Goal: Task Accomplishment & Management: Manage account settings

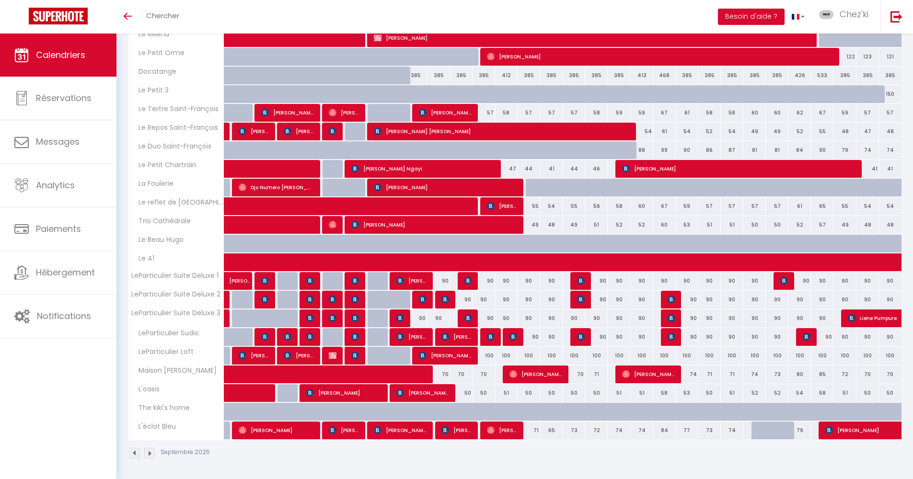
click at [468, 280] on img at bounding box center [469, 281] width 8 height 8
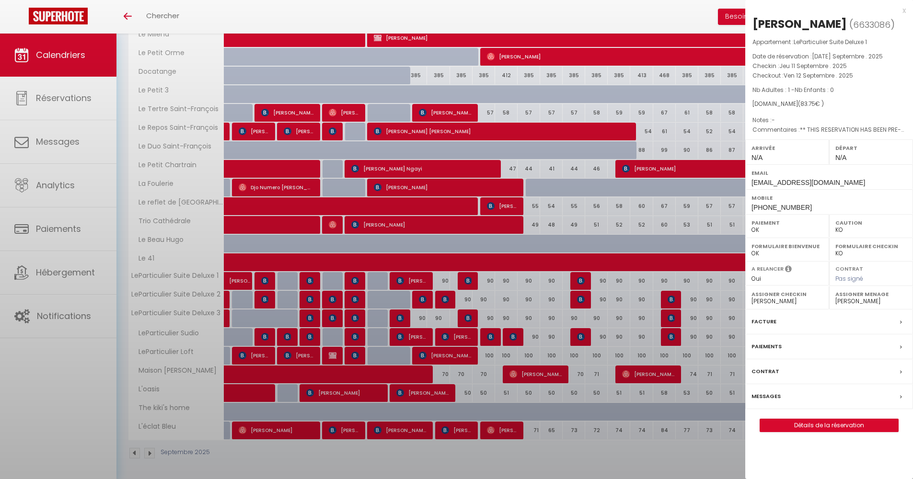
select select "28823"
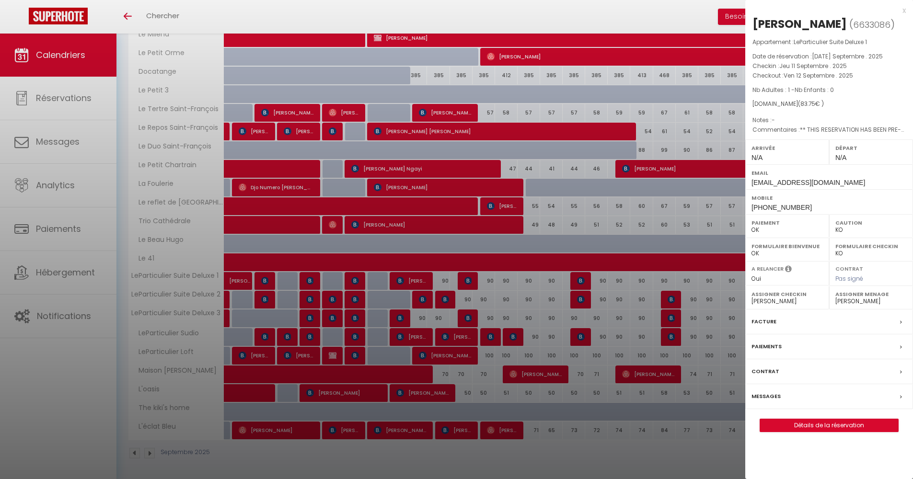
click at [468, 280] on div at bounding box center [456, 239] width 913 height 479
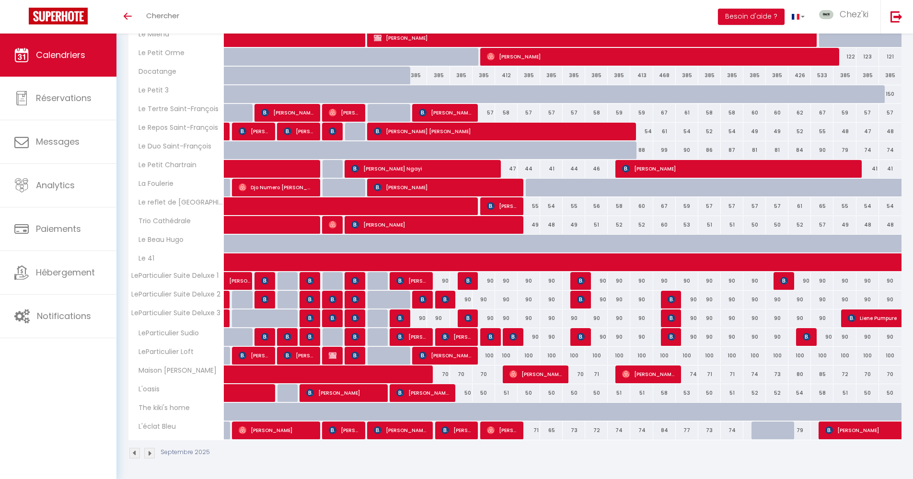
click at [467, 319] on img at bounding box center [469, 319] width 8 height 8
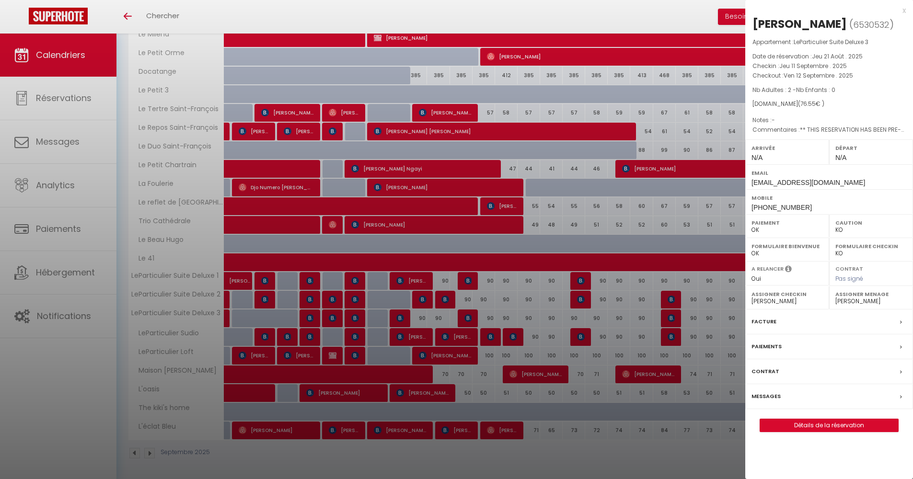
click at [467, 319] on div at bounding box center [456, 239] width 913 height 479
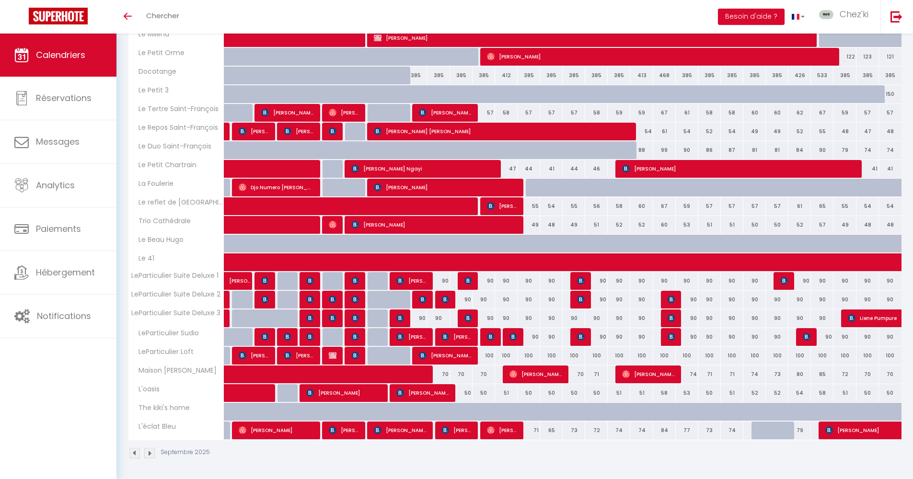
click at [490, 338] on img at bounding box center [491, 337] width 8 height 8
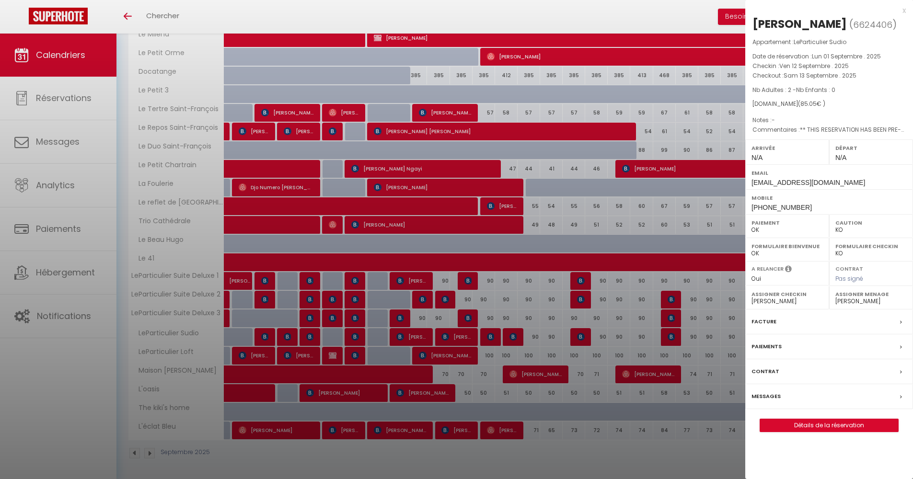
click at [490, 338] on div at bounding box center [456, 239] width 913 height 479
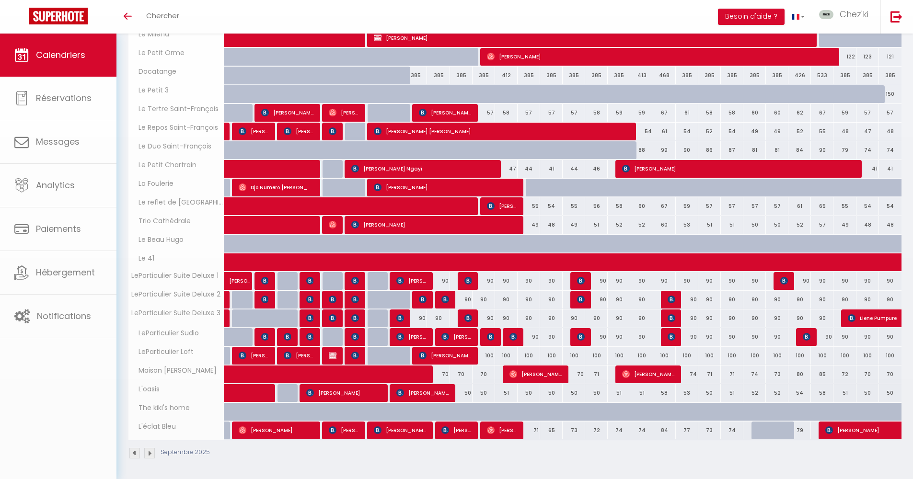
click at [513, 337] on img at bounding box center [514, 337] width 8 height 8
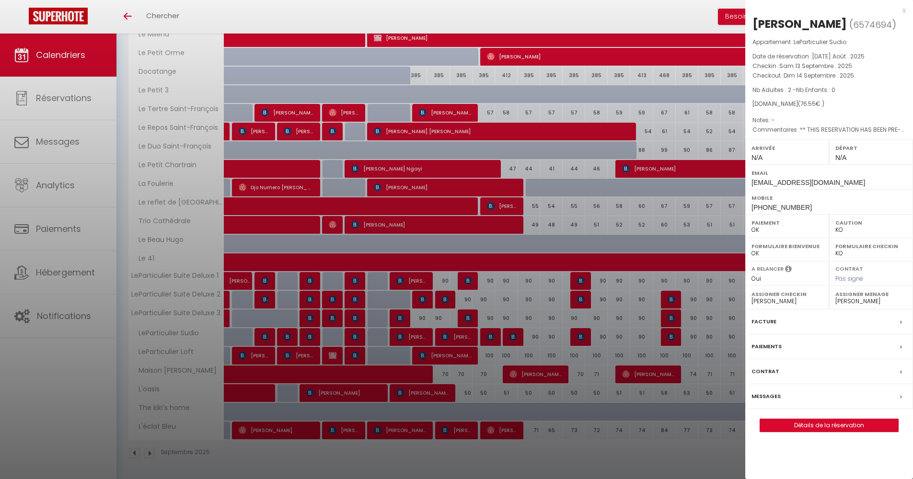
click at [513, 337] on div at bounding box center [456, 239] width 913 height 479
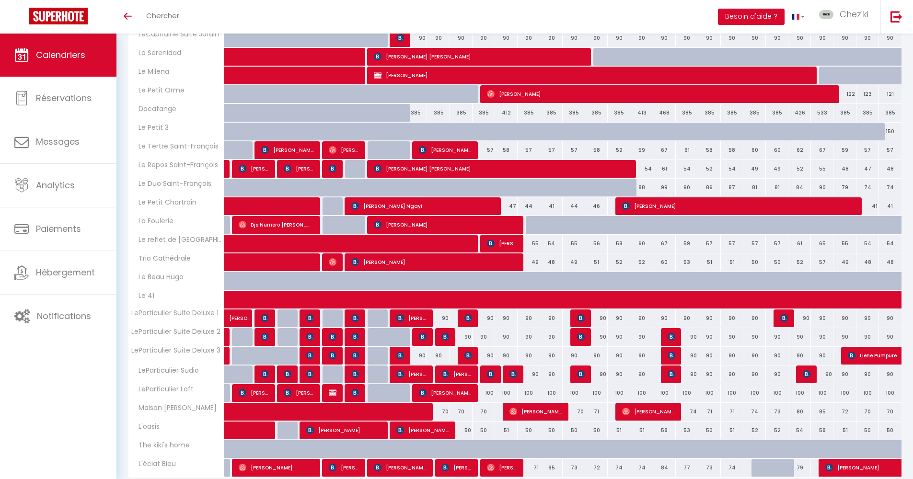
scroll to position [507, 0]
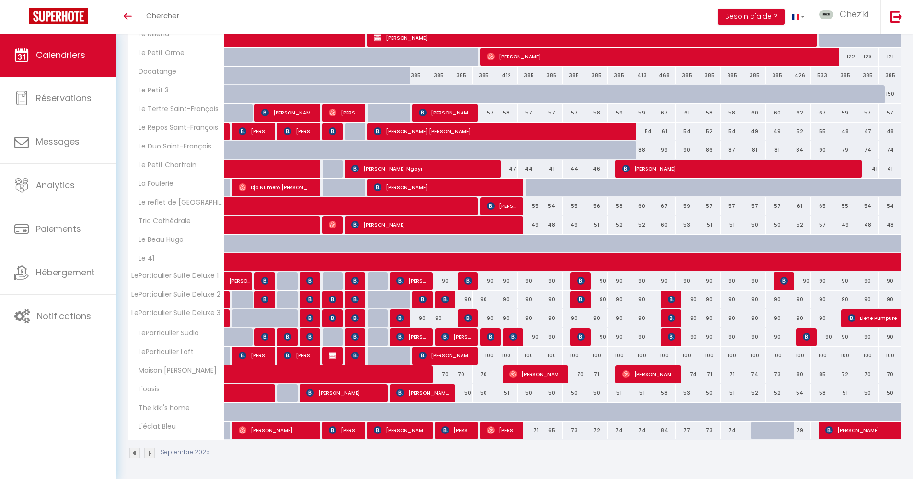
click at [421, 299] on img at bounding box center [423, 300] width 8 height 8
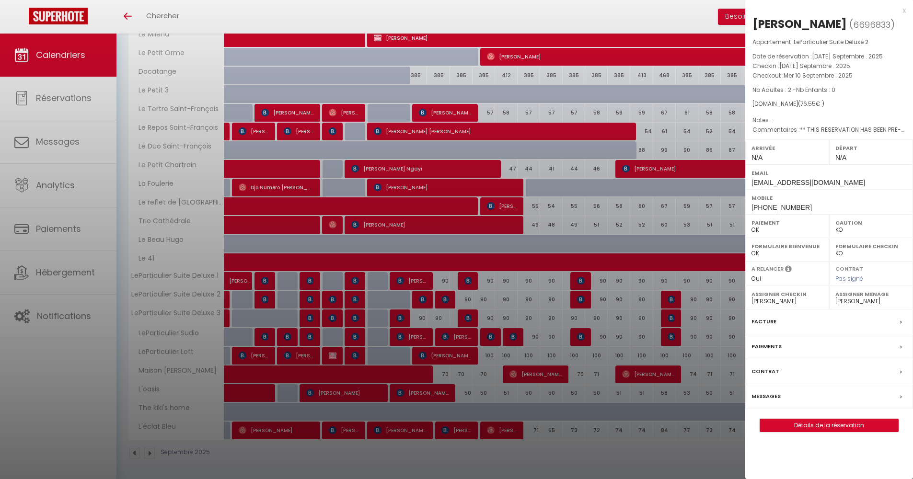
click at [421, 299] on div at bounding box center [456, 239] width 913 height 479
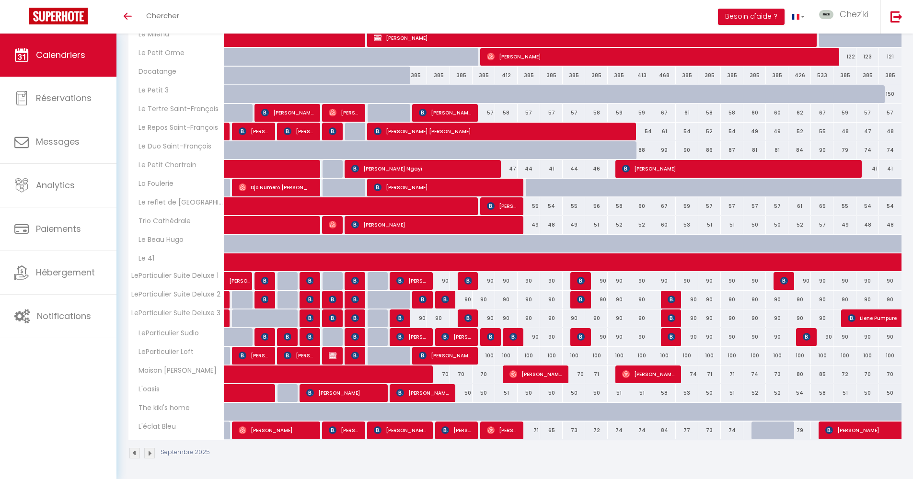
click at [422, 296] on img at bounding box center [423, 300] width 8 height 8
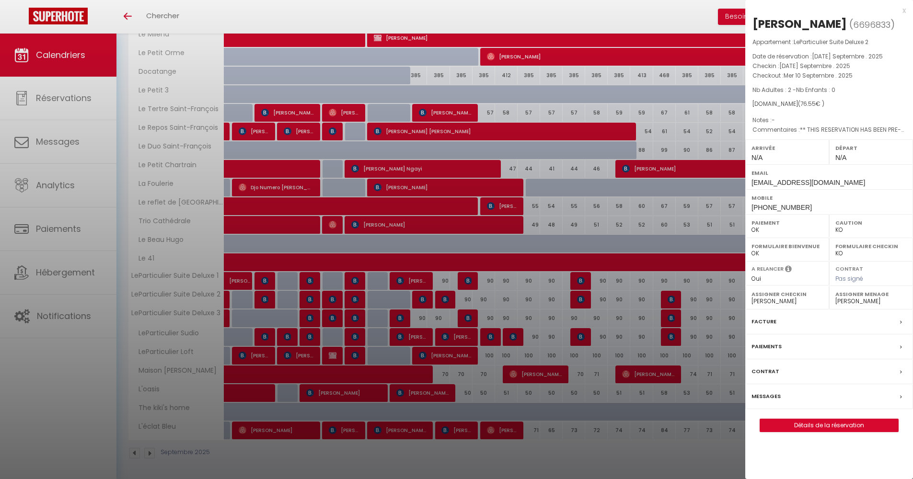
click at [422, 296] on div at bounding box center [456, 239] width 913 height 479
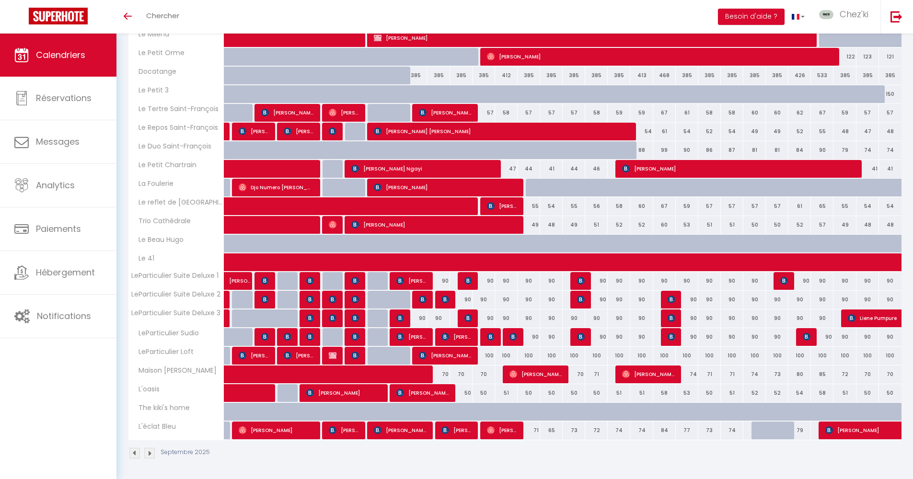
click at [353, 282] on img at bounding box center [355, 281] width 8 height 8
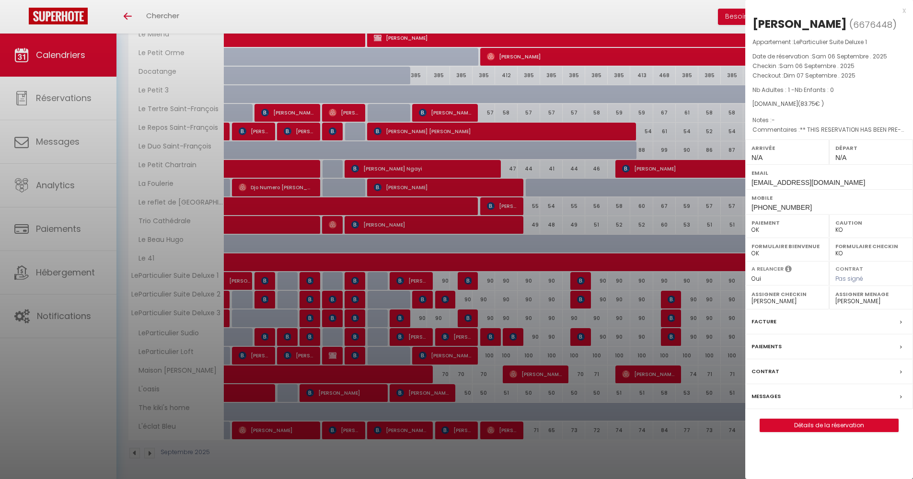
click at [353, 282] on div at bounding box center [456, 239] width 913 height 479
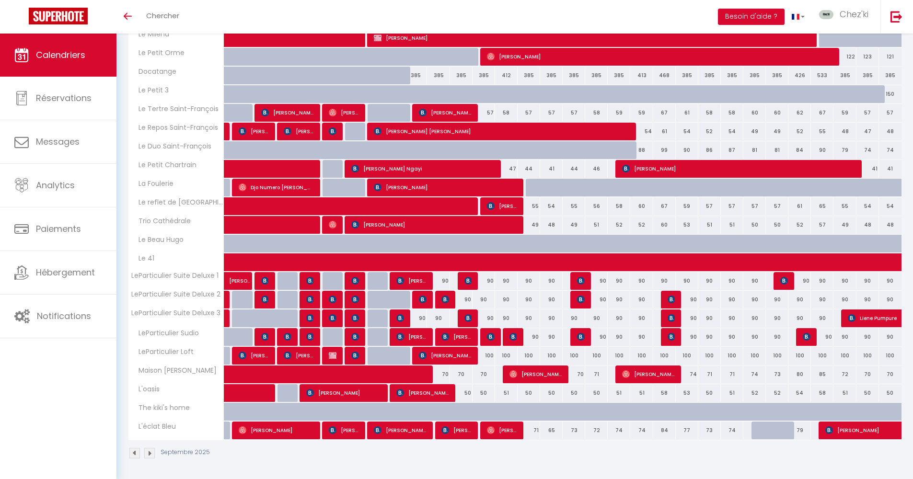
click at [356, 298] on img at bounding box center [355, 300] width 8 height 8
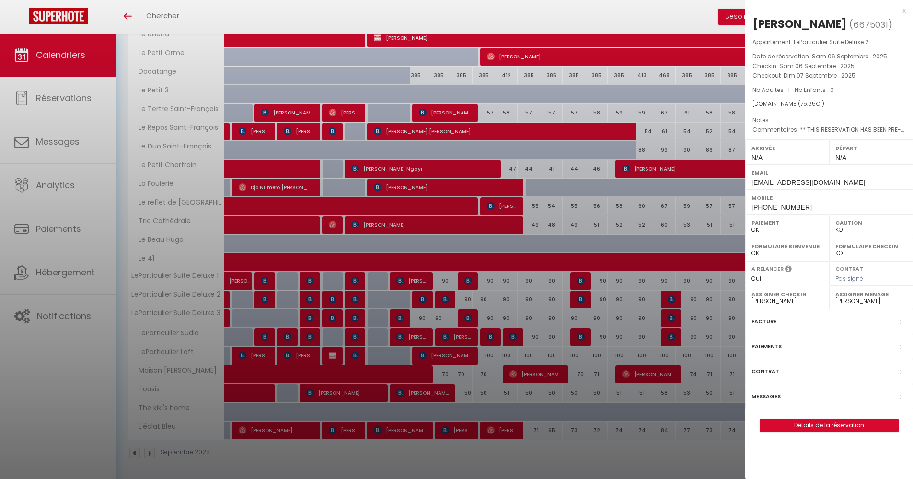
click at [356, 298] on div at bounding box center [456, 239] width 913 height 479
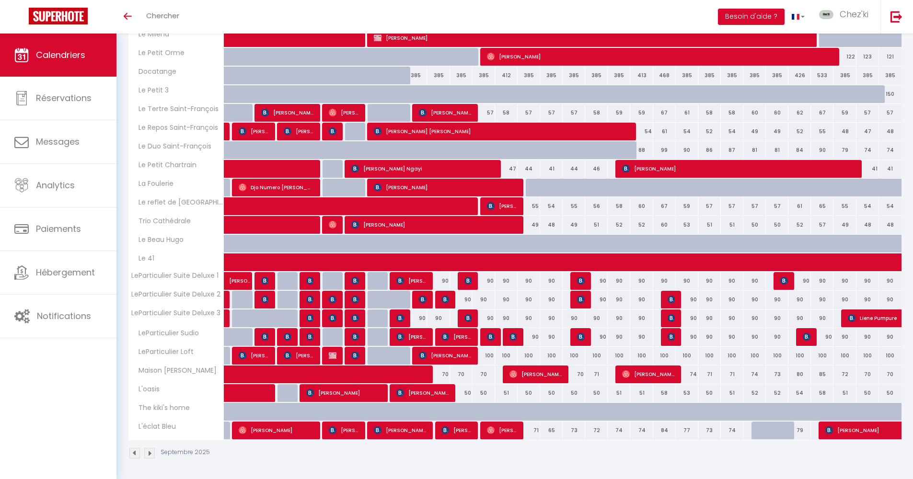
click at [356, 315] on img at bounding box center [355, 319] width 8 height 8
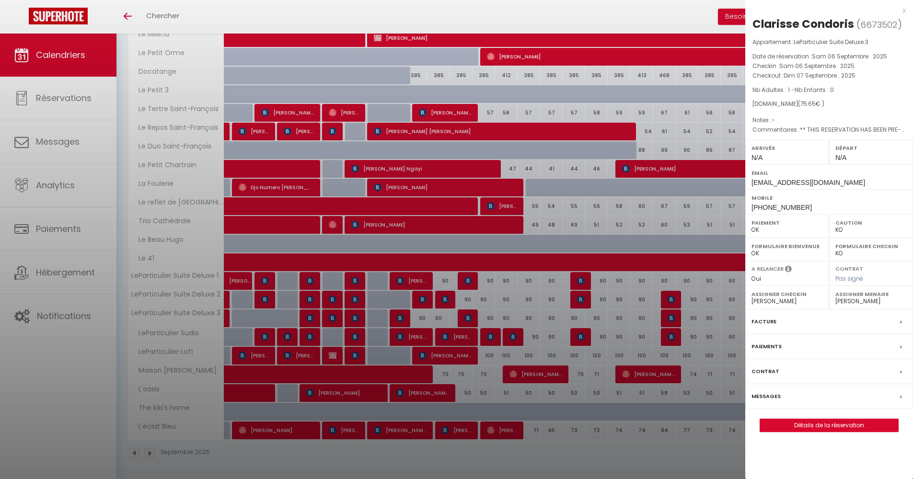
click at [356, 315] on div at bounding box center [456, 239] width 913 height 479
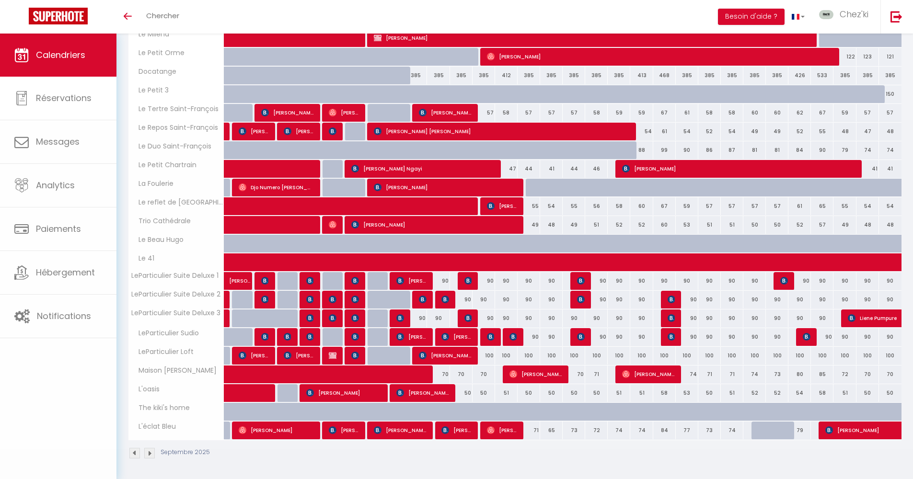
click at [359, 337] on img at bounding box center [355, 337] width 8 height 8
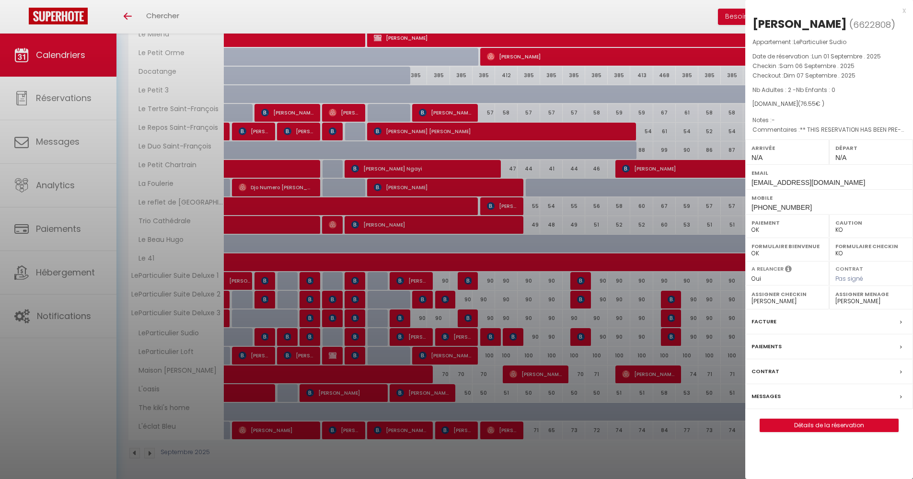
click at [359, 337] on div at bounding box center [456, 239] width 913 height 479
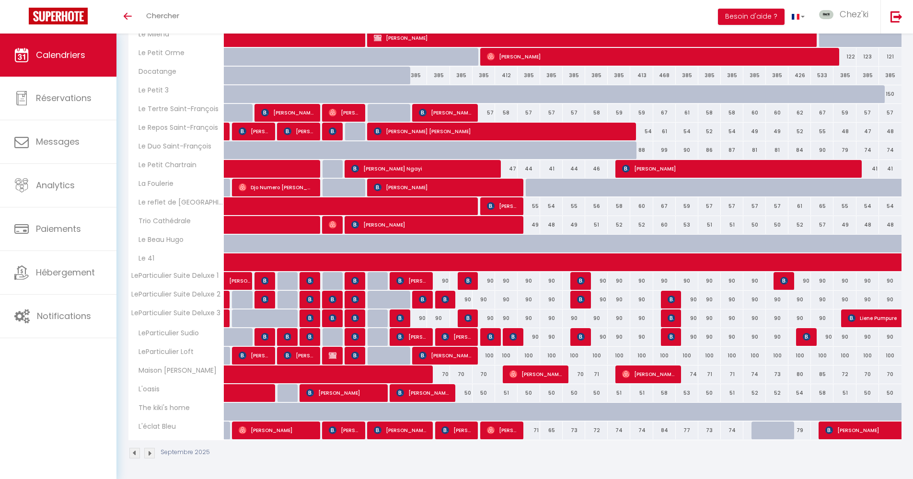
click at [358, 356] on img at bounding box center [355, 356] width 8 height 8
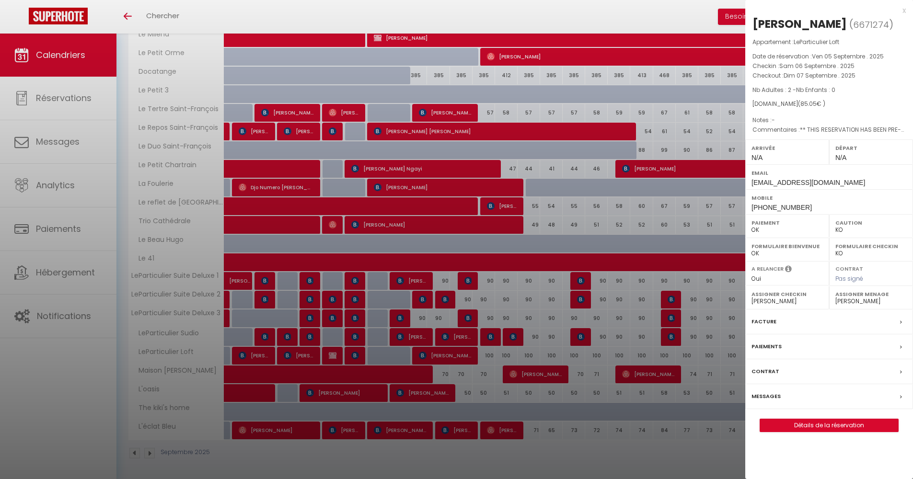
click at [777, 397] on label "Messages" at bounding box center [766, 397] width 29 height 10
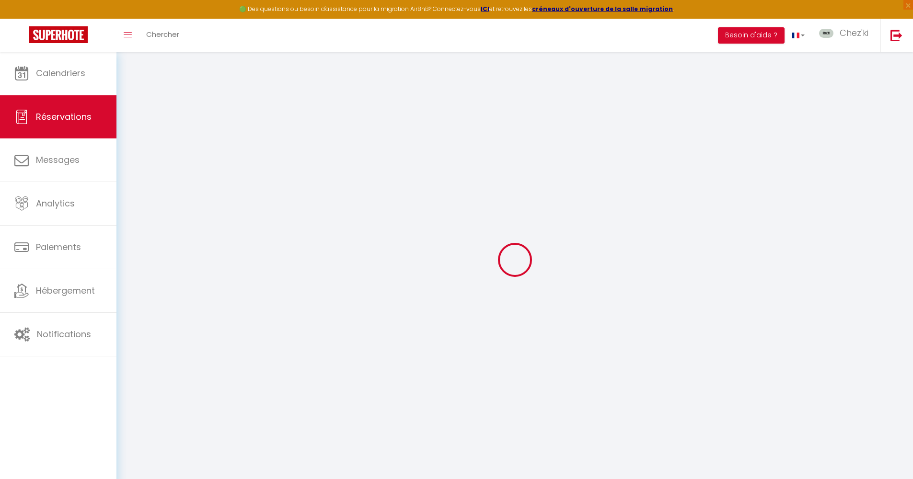
select select "taxes"
select select
checkbox input "false"
select select
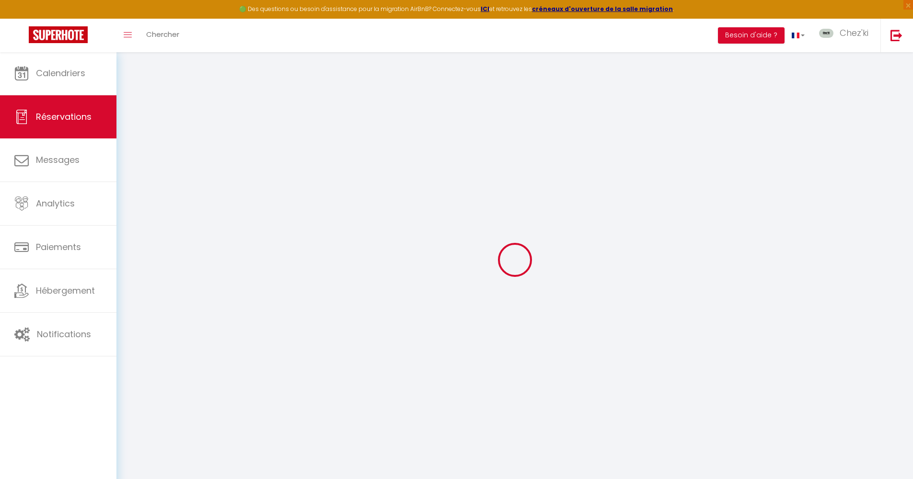
select select
checkbox input "false"
type textarea "** THIS RESERVATION HAS BEEN PRE-PAID ** BOOKING NOTE : Payment charge is EUR 1…"
select select
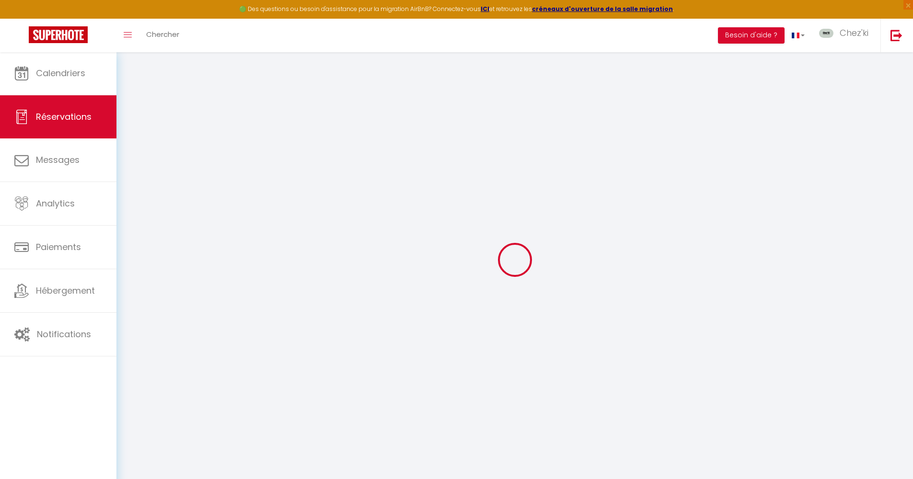
checkbox input "false"
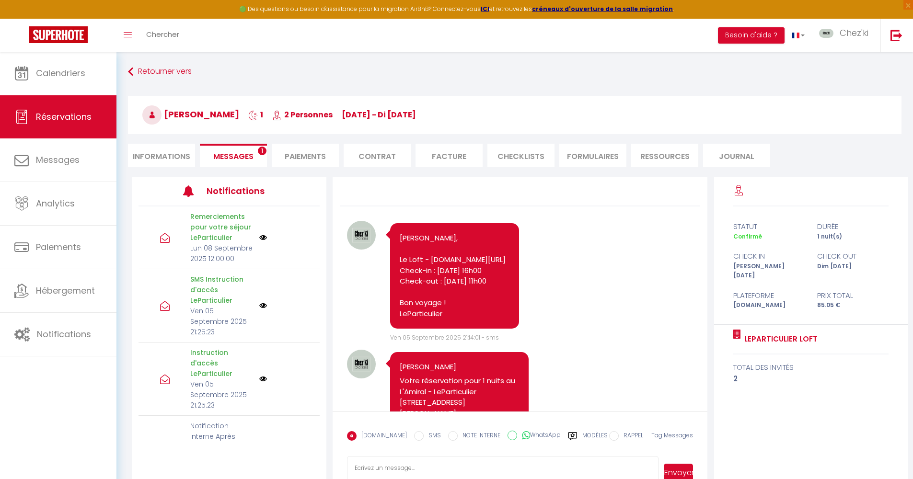
scroll to position [1801, 0]
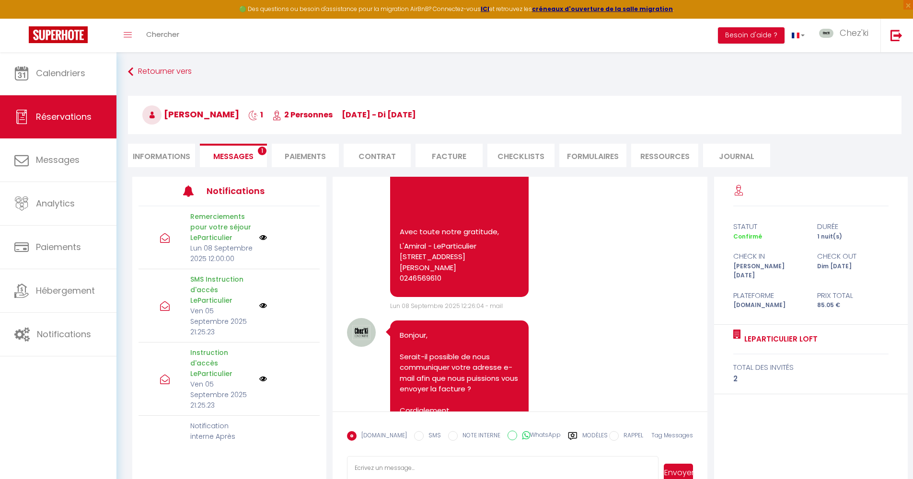
click at [452, 157] on li "Facture" at bounding box center [449, 155] width 67 height 23
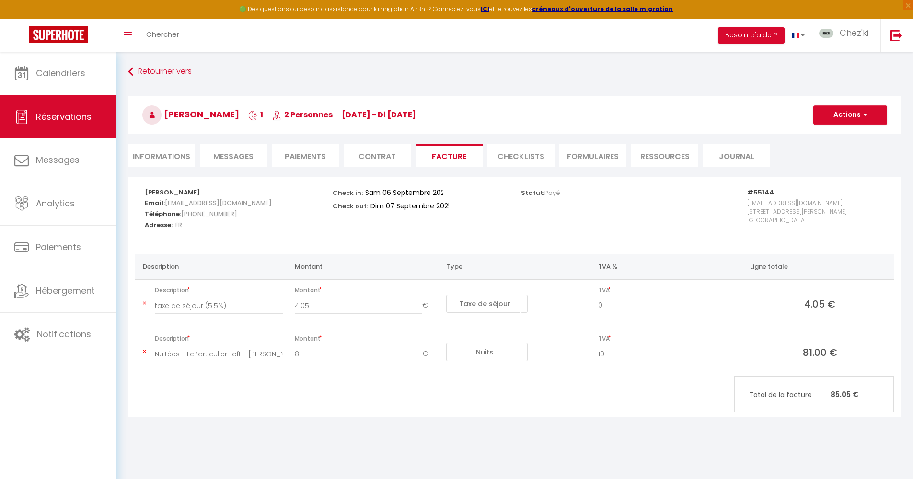
click at [863, 122] on button "Actions" at bounding box center [851, 114] width 74 height 19
click at [844, 148] on link "Aperçu et éditer" at bounding box center [843, 148] width 81 height 12
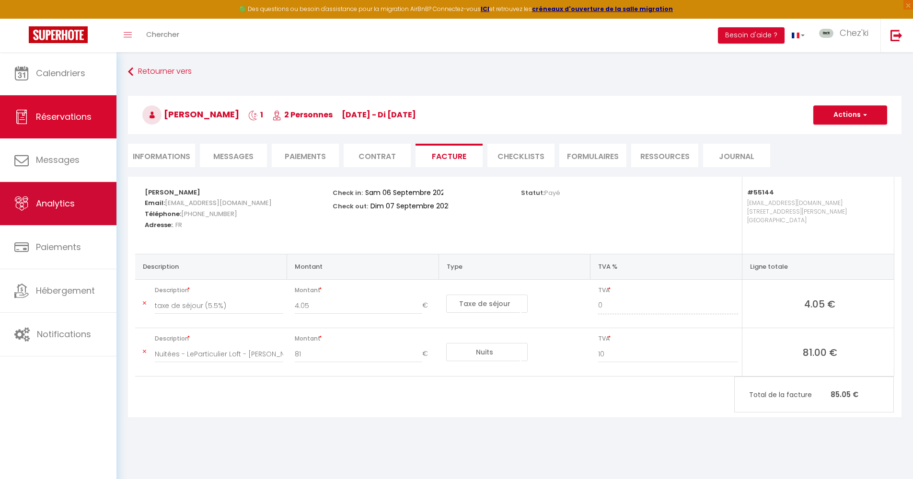
click at [68, 203] on span "Analytics" at bounding box center [55, 204] width 39 height 12
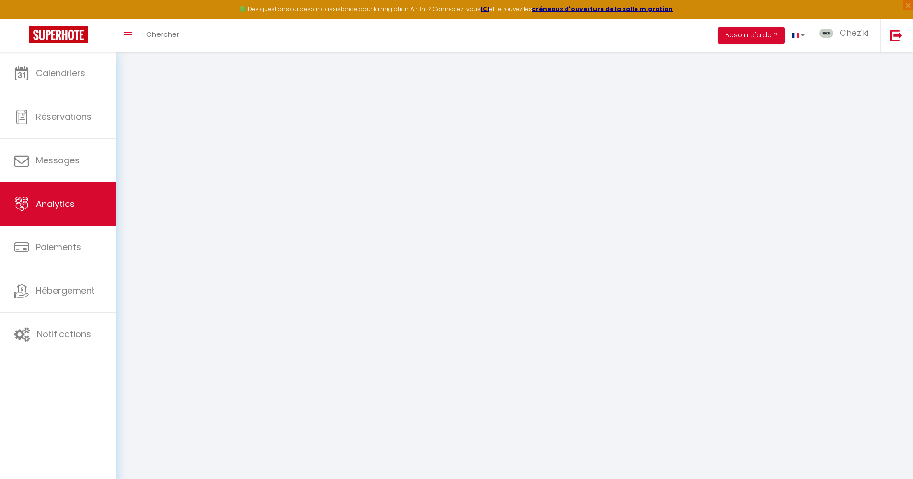
select select "2025"
select select "9"
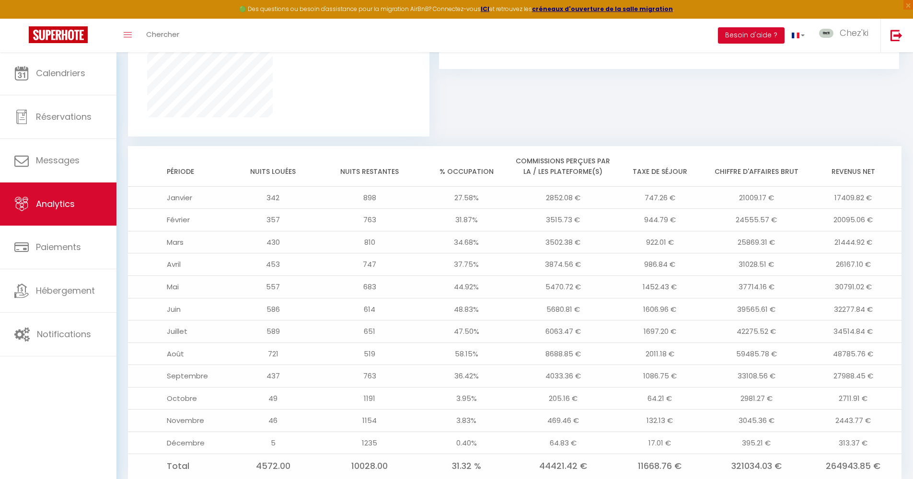
scroll to position [726, 0]
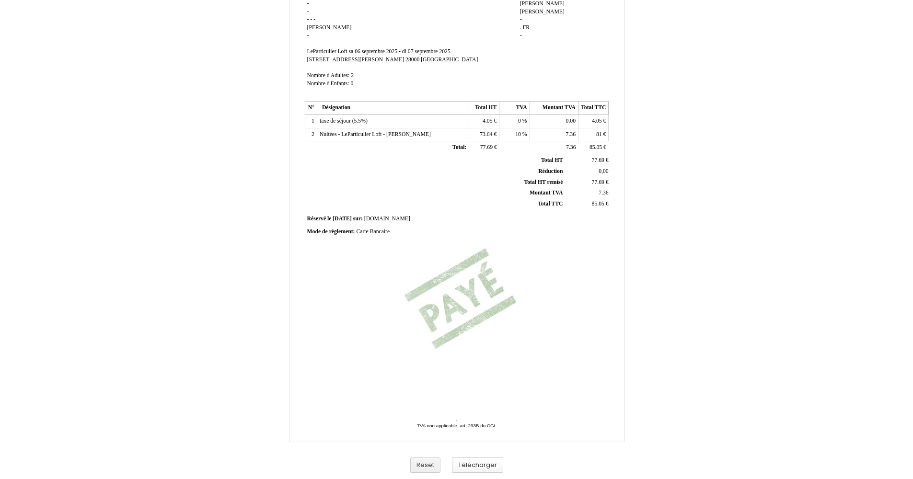
click at [484, 468] on button "Télécharger" at bounding box center [477, 466] width 51 height 16
